Goal: Navigation & Orientation: Find specific page/section

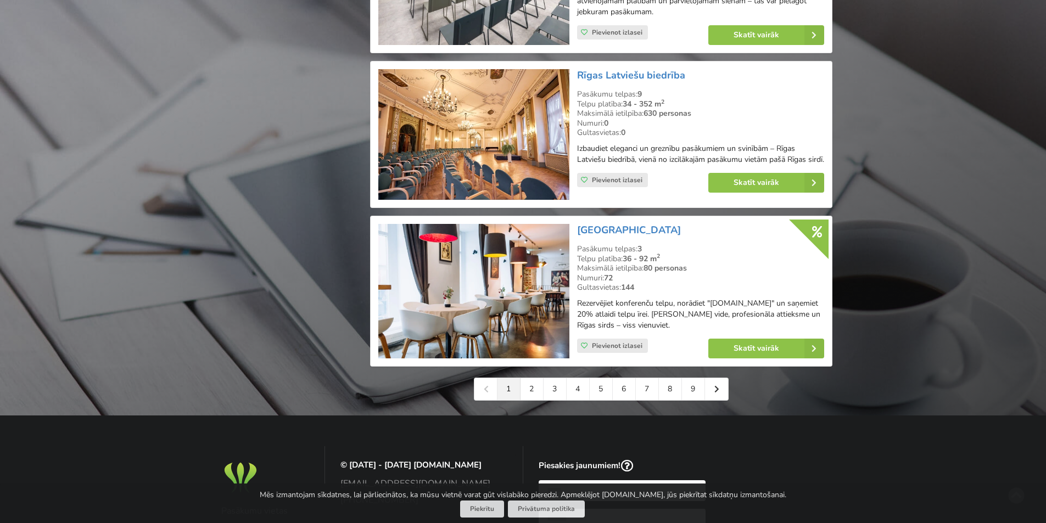
scroll to position [2415, 0]
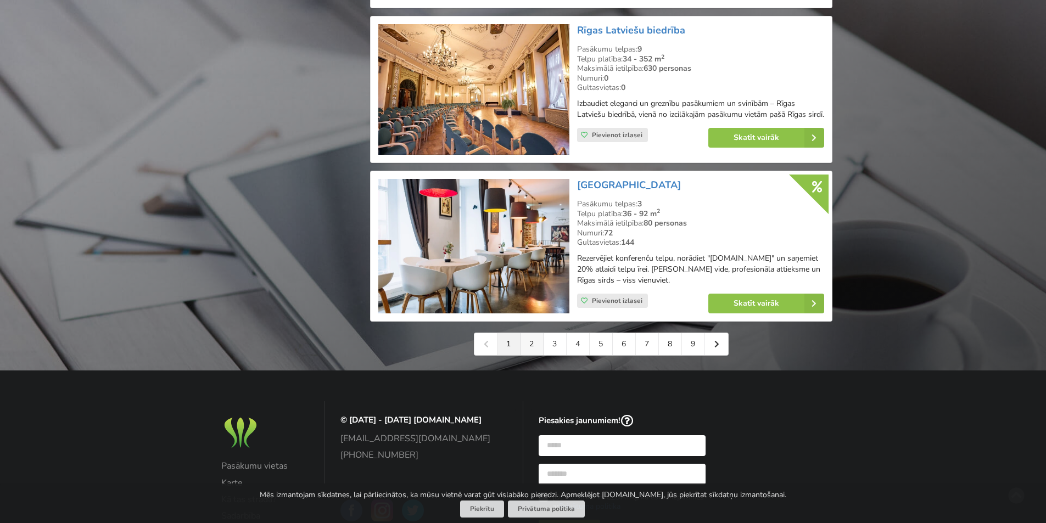
click at [533, 352] on link "2" at bounding box center [531, 344] width 23 height 22
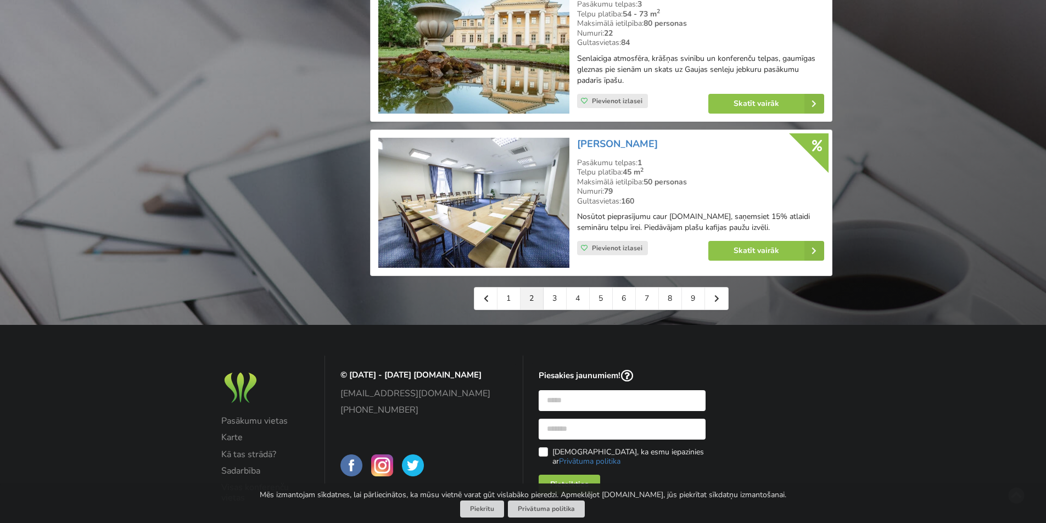
scroll to position [2501, 0]
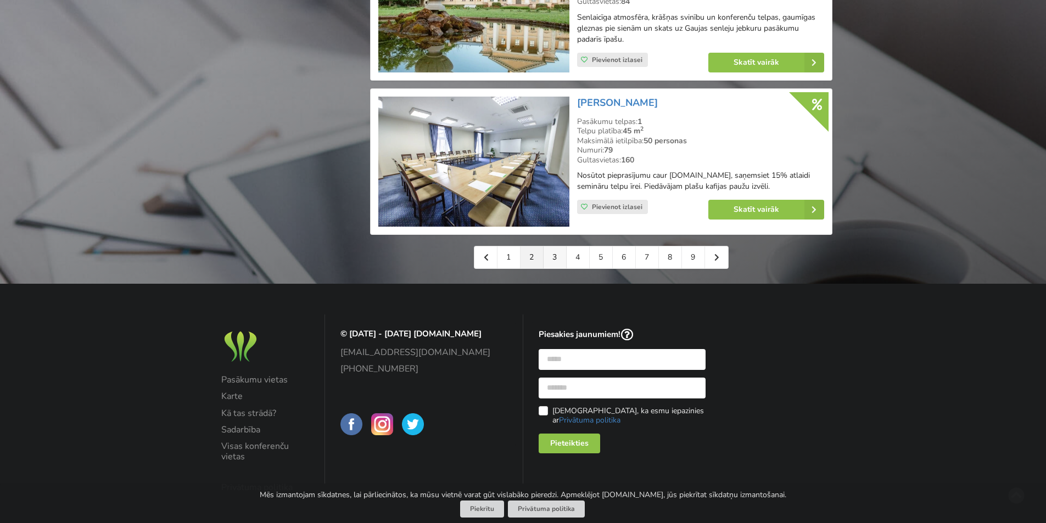
click at [549, 246] on link "3" at bounding box center [554, 257] width 23 height 22
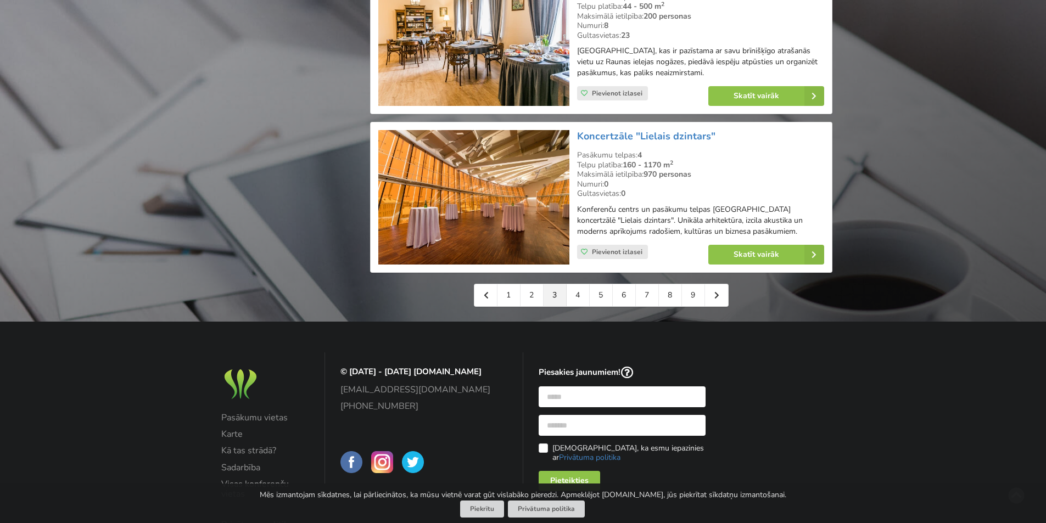
scroll to position [2470, 0]
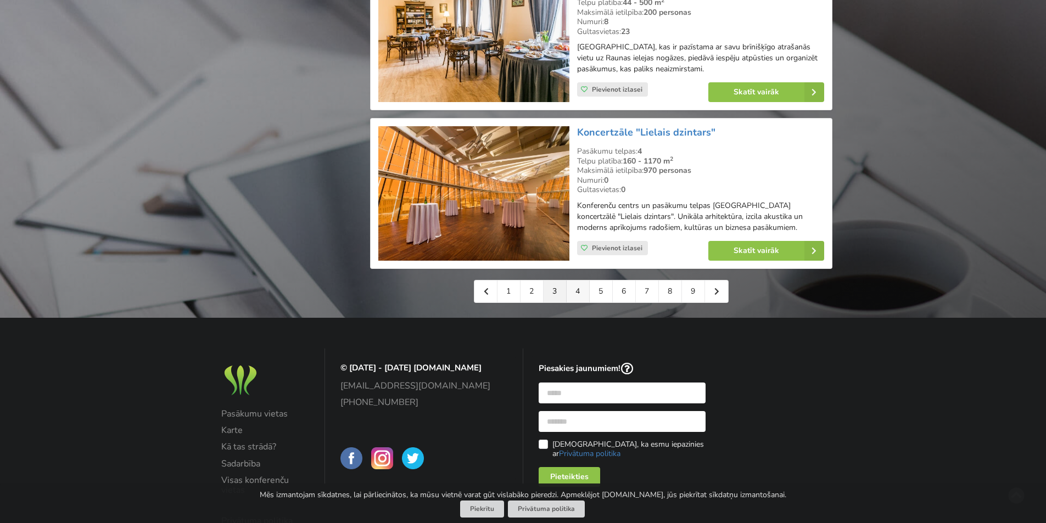
click at [569, 285] on link "4" at bounding box center [577, 291] width 23 height 22
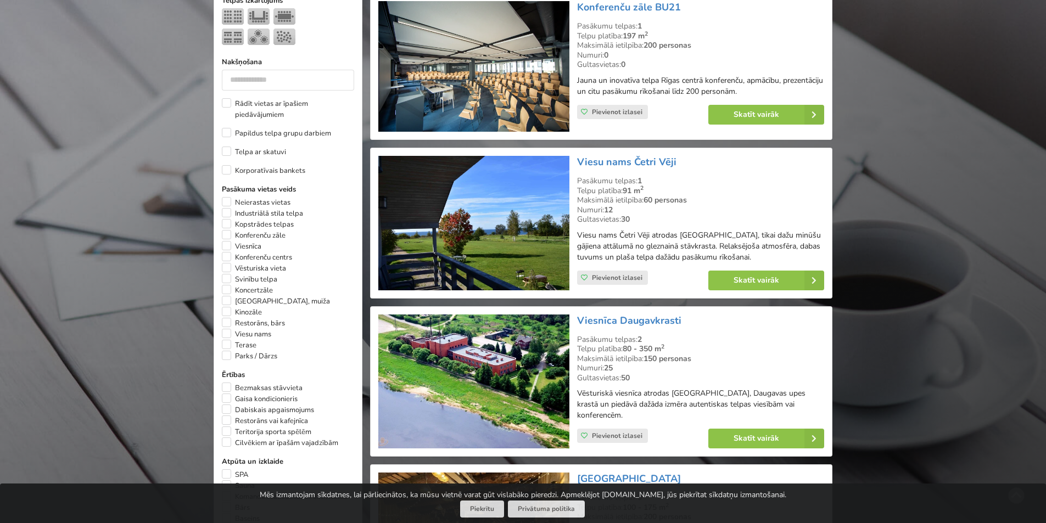
scroll to position [878, 0]
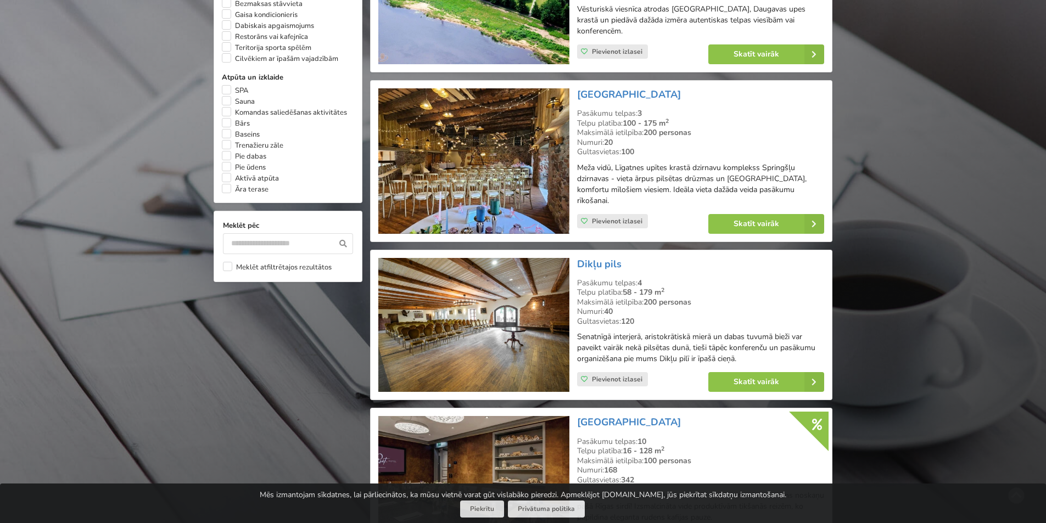
drag, startPoint x: 358, startPoint y: 176, endPoint x: 349, endPoint y: 177, distance: 8.8
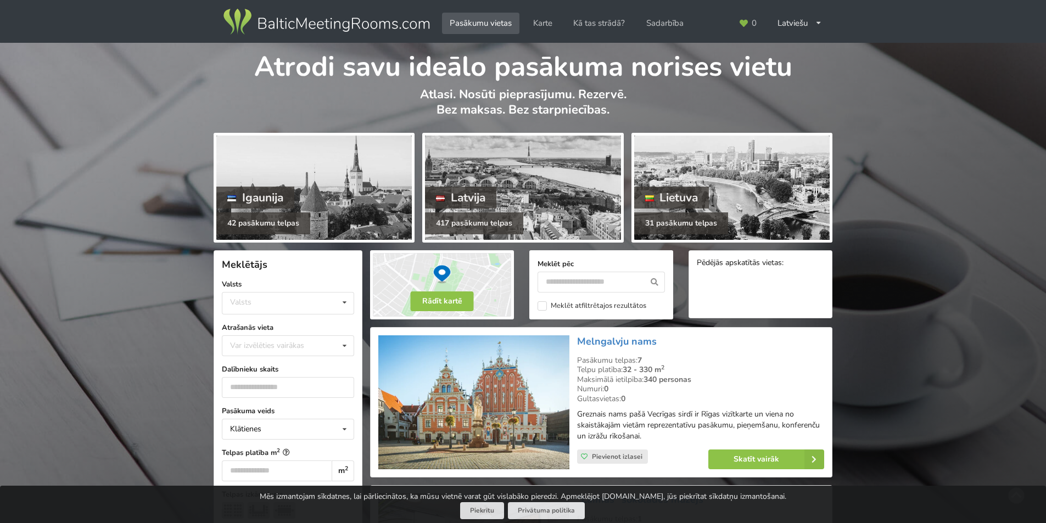
scroll to position [2470, 0]
